Goal: Navigation & Orientation: Find specific page/section

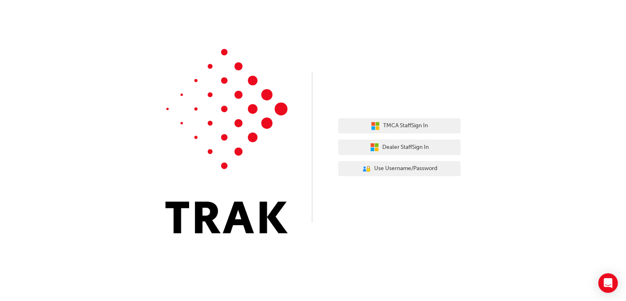
drag, startPoint x: 373, startPoint y: 152, endPoint x: 376, endPoint y: 157, distance: 5.5
click at [376, 157] on div "TMCA Staff Sign In Dealer Staff Sign In User Authentication Icon - Blue Person,…" at bounding box center [399, 147] width 122 height 71
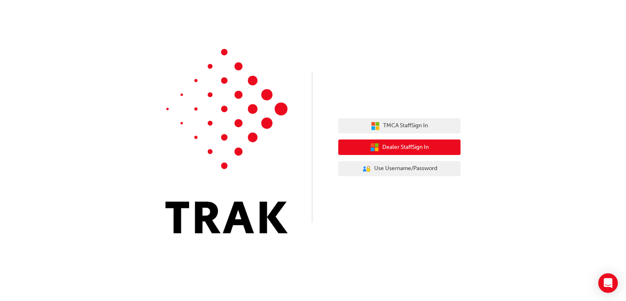
click at [373, 150] on icon "button" at bounding box center [373, 150] width 4 height 4
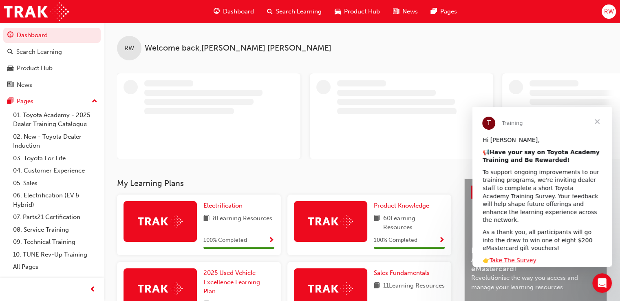
click at [597, 125] on span "Close" at bounding box center [597, 121] width 29 height 29
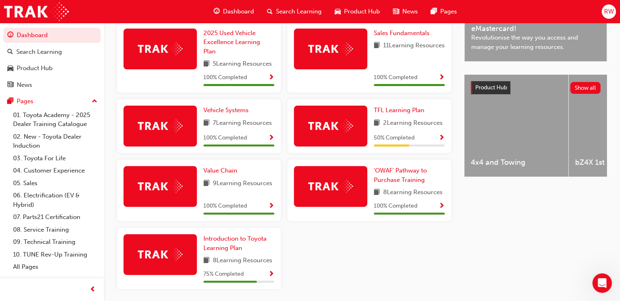
scroll to position [274, 0]
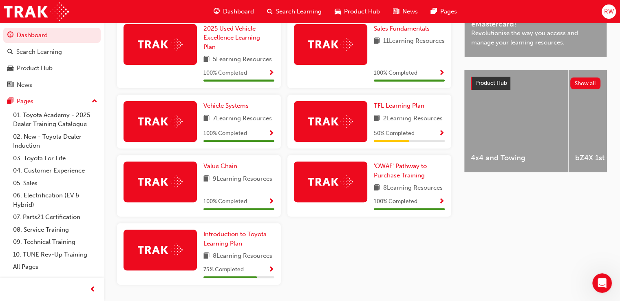
click at [335, 262] on div "Electrification 8 Learning Resources 100 % Completed Product Knowledge 60 Learn…" at bounding box center [284, 120] width 341 height 341
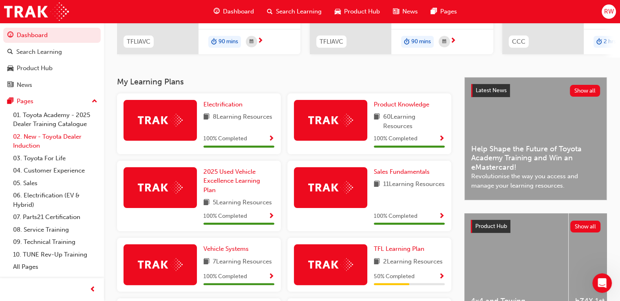
scroll to position [126, 0]
